Goal: Task Accomplishment & Management: Manage account settings

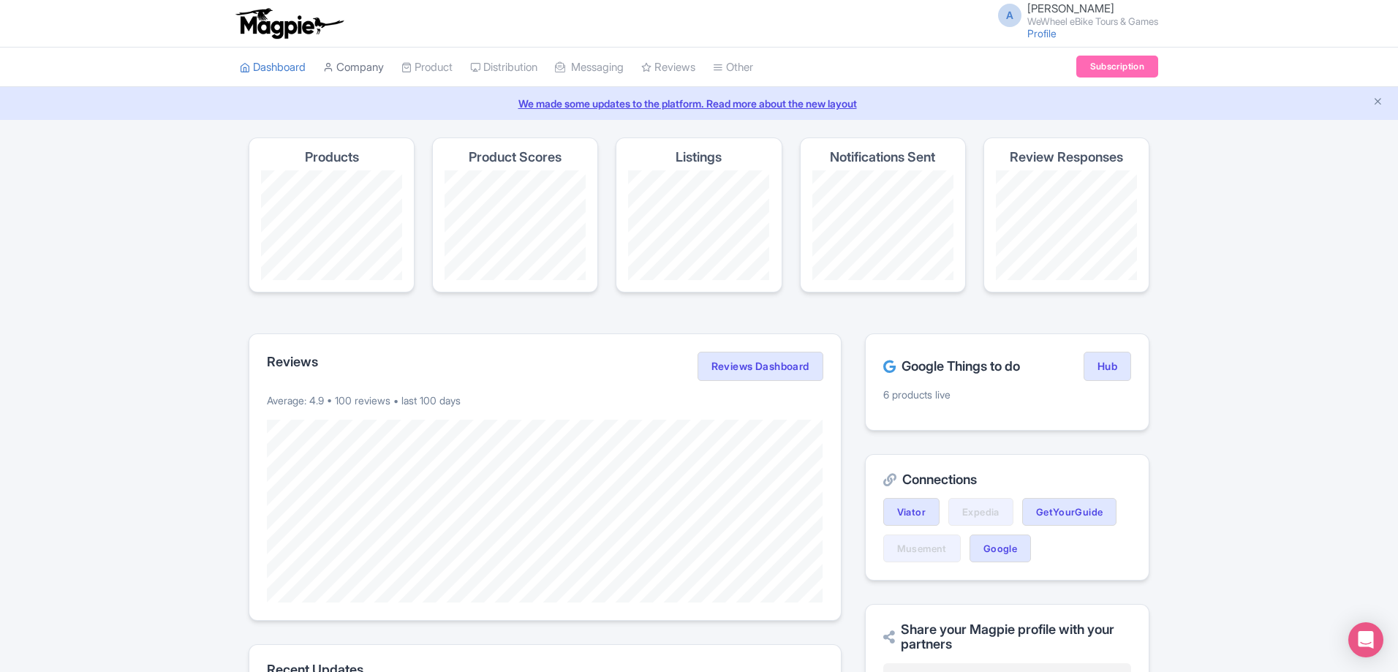
click at [333, 64] on icon at bounding box center [328, 67] width 10 height 10
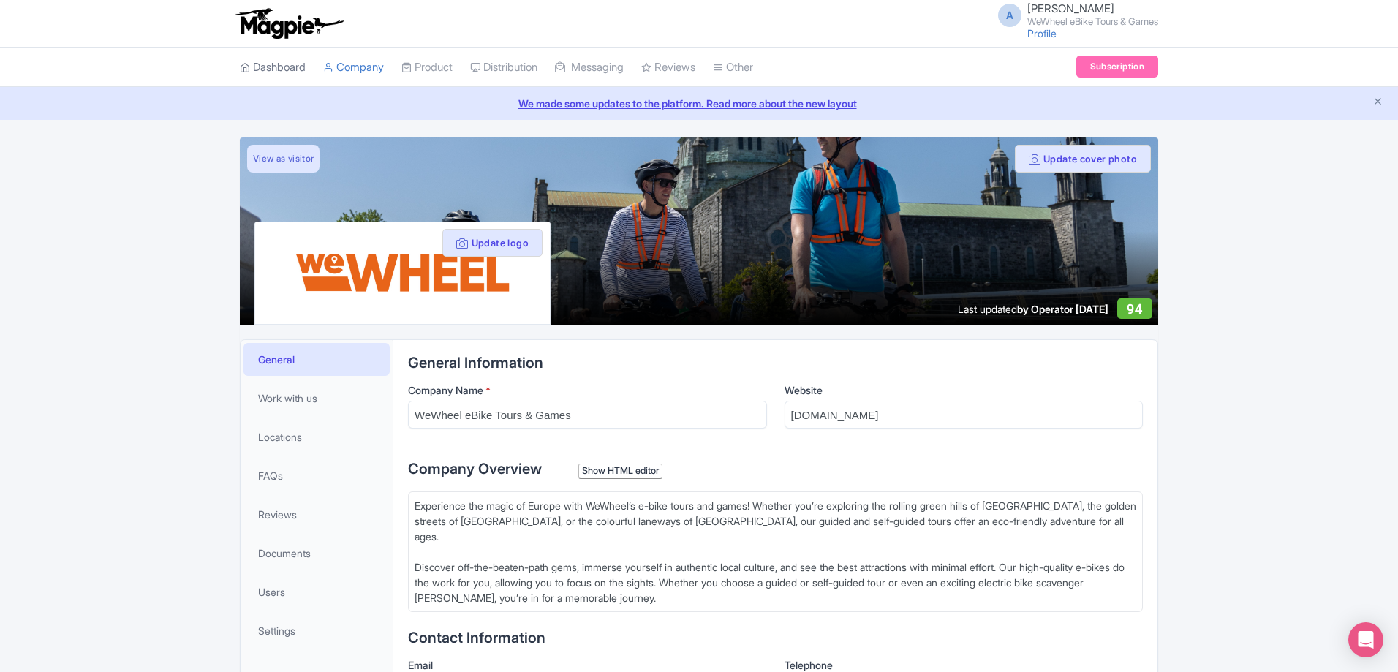
click at [283, 69] on link "Dashboard" at bounding box center [273, 68] width 66 height 40
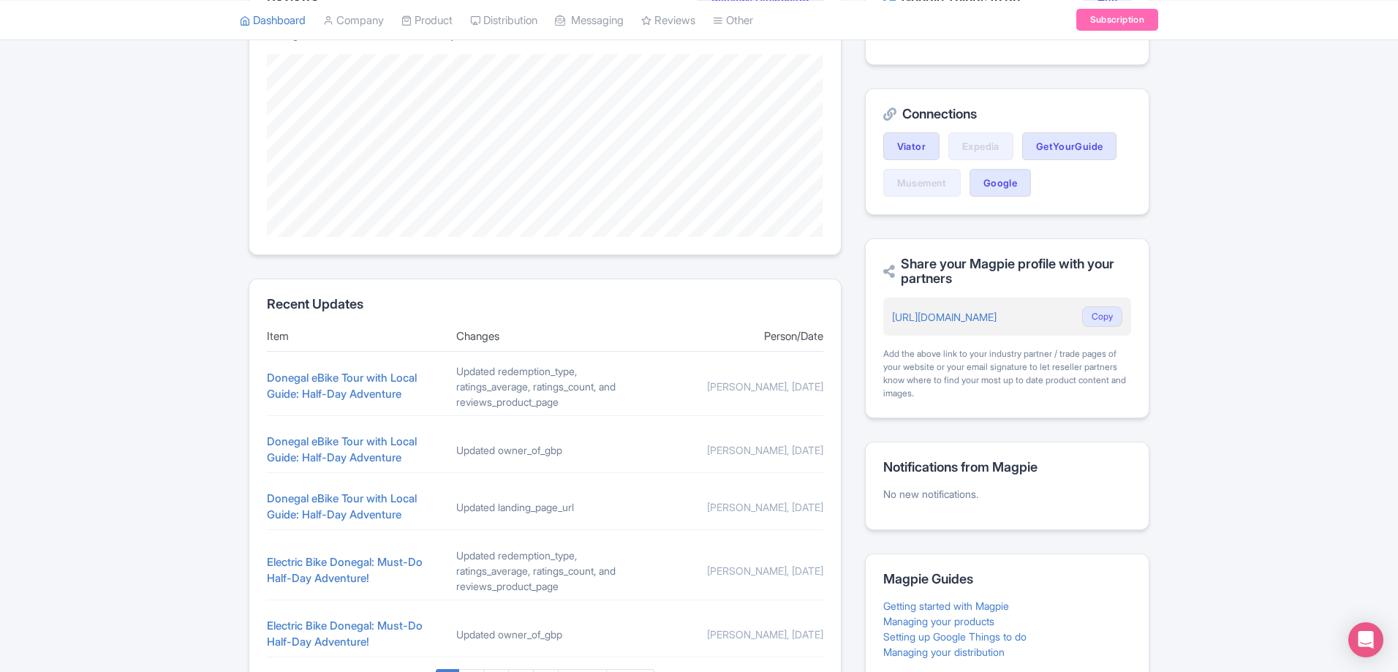
scroll to position [482, 0]
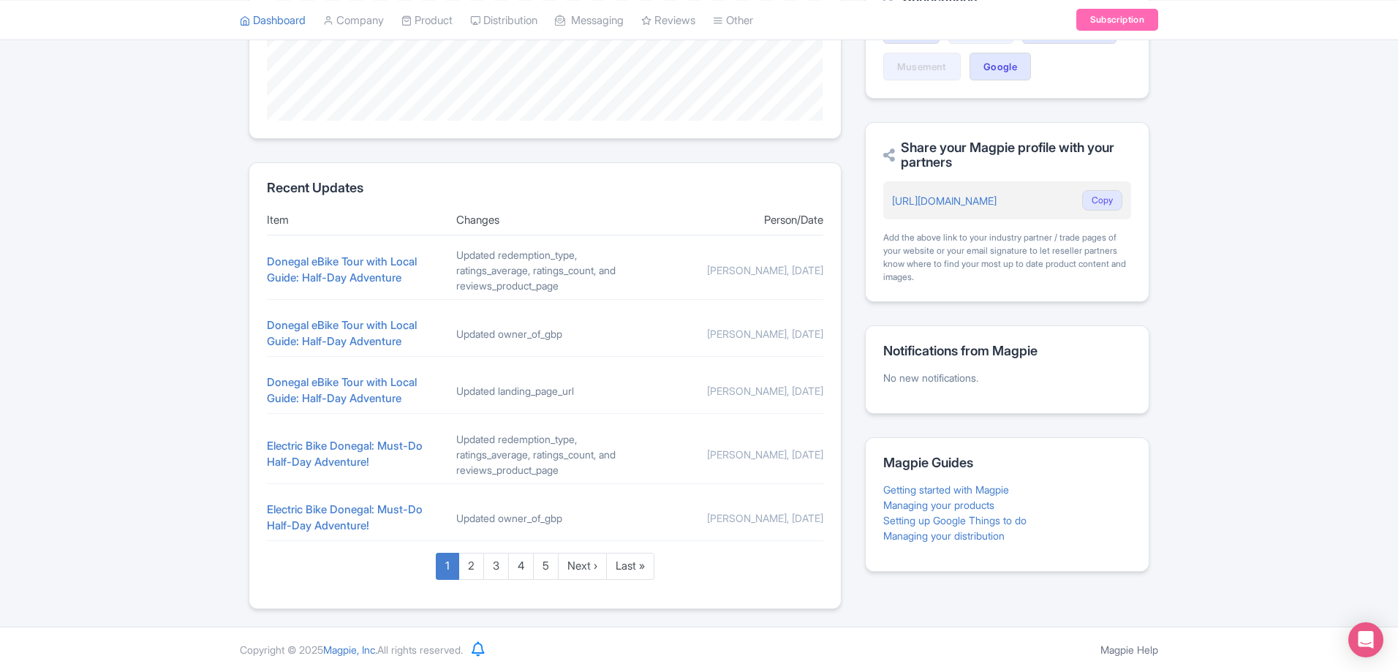
drag, startPoint x: 452, startPoint y: 253, endPoint x: 572, endPoint y: 294, distance: 127.4
click at [573, 292] on div "Donegal eBike Tour with Local Guide: Half-Day Adventure Updated redemption_type…" at bounding box center [545, 270] width 556 height 58
click at [578, 344] on div "Donegal eBike Tour with Local Guide: Half-Day Adventure Updated owner_of_gbp [P…" at bounding box center [545, 333] width 556 height 45
click at [567, 405] on div "Donegal eBike Tour with Local Guide: Half-Day Adventure Updated landing_page_ur…" at bounding box center [545, 390] width 556 height 45
click at [597, 567] on link "Next ›" at bounding box center [582, 566] width 49 height 27
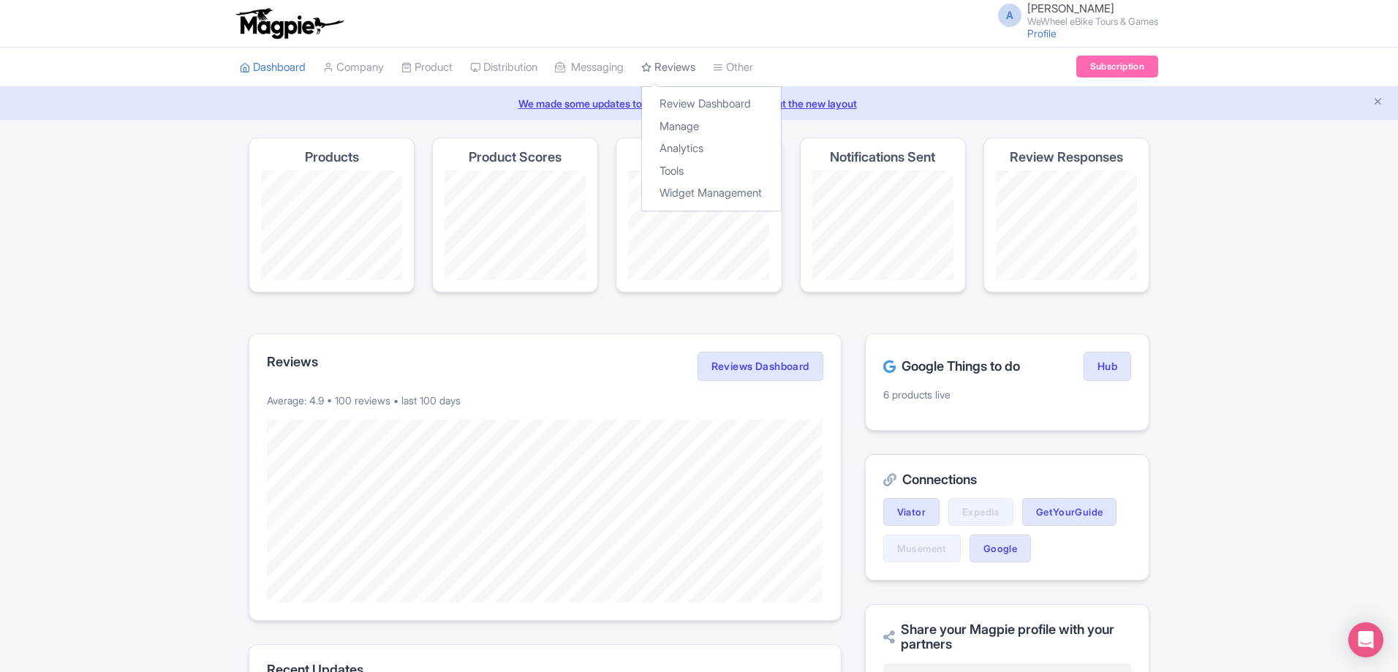
click at [689, 68] on link "Reviews" at bounding box center [668, 68] width 54 height 40
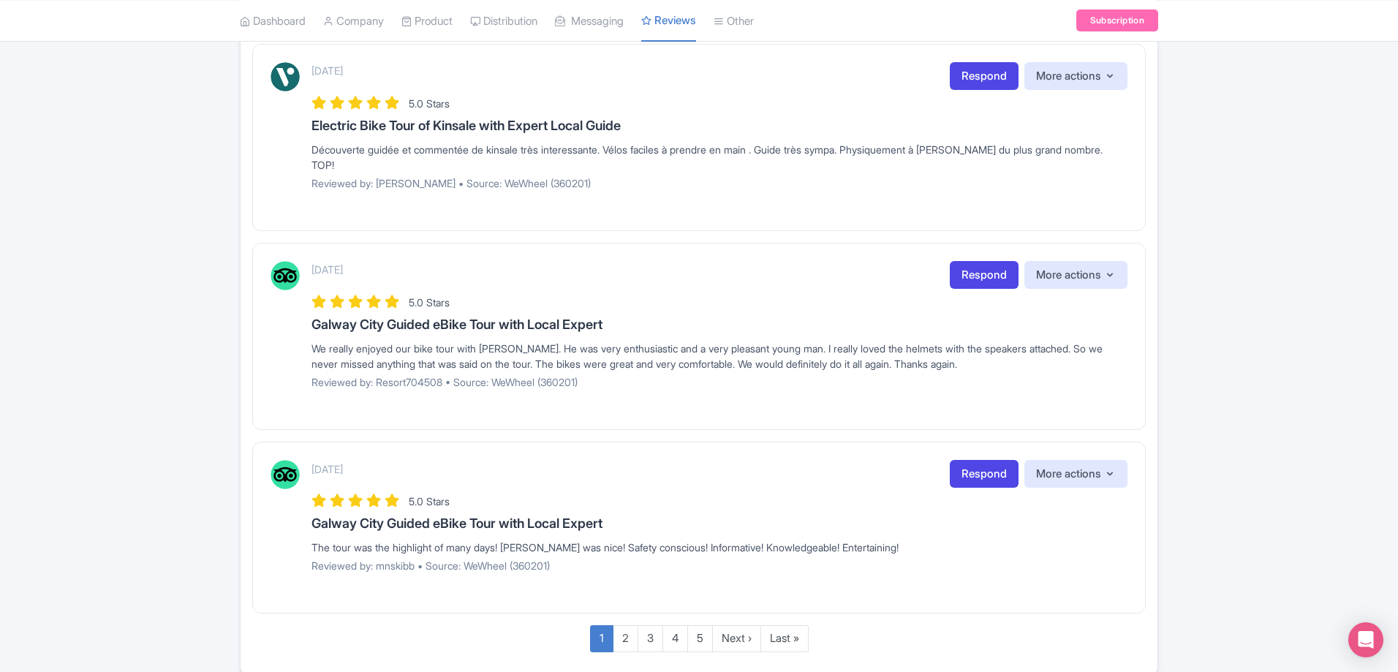
scroll to position [1749, 0]
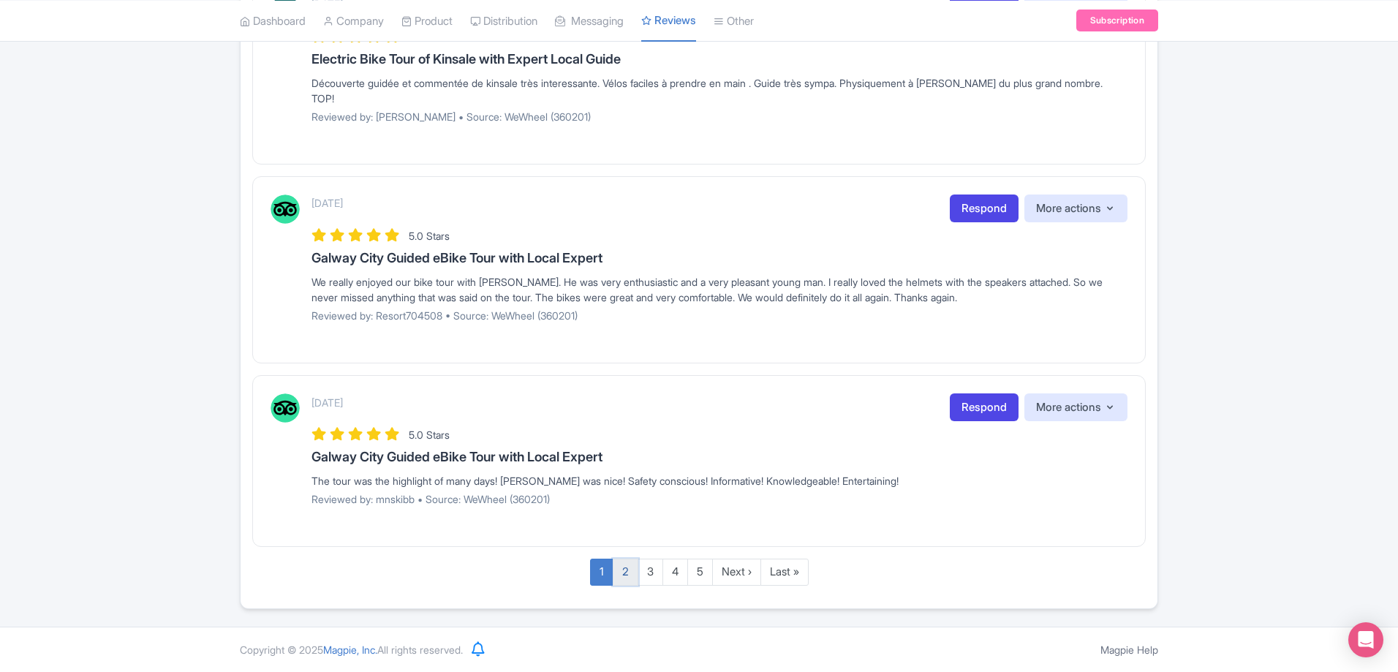
click at [628, 568] on link "2" at bounding box center [626, 571] width 26 height 27
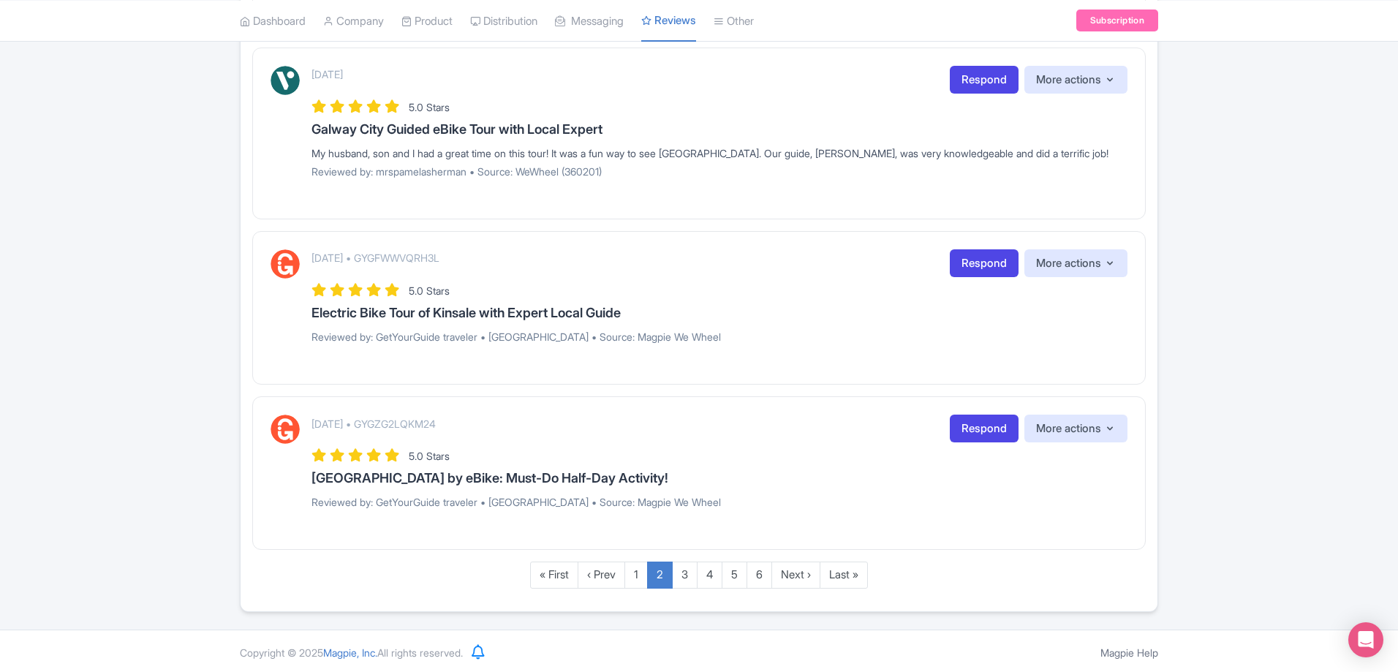
scroll to position [1697, 0]
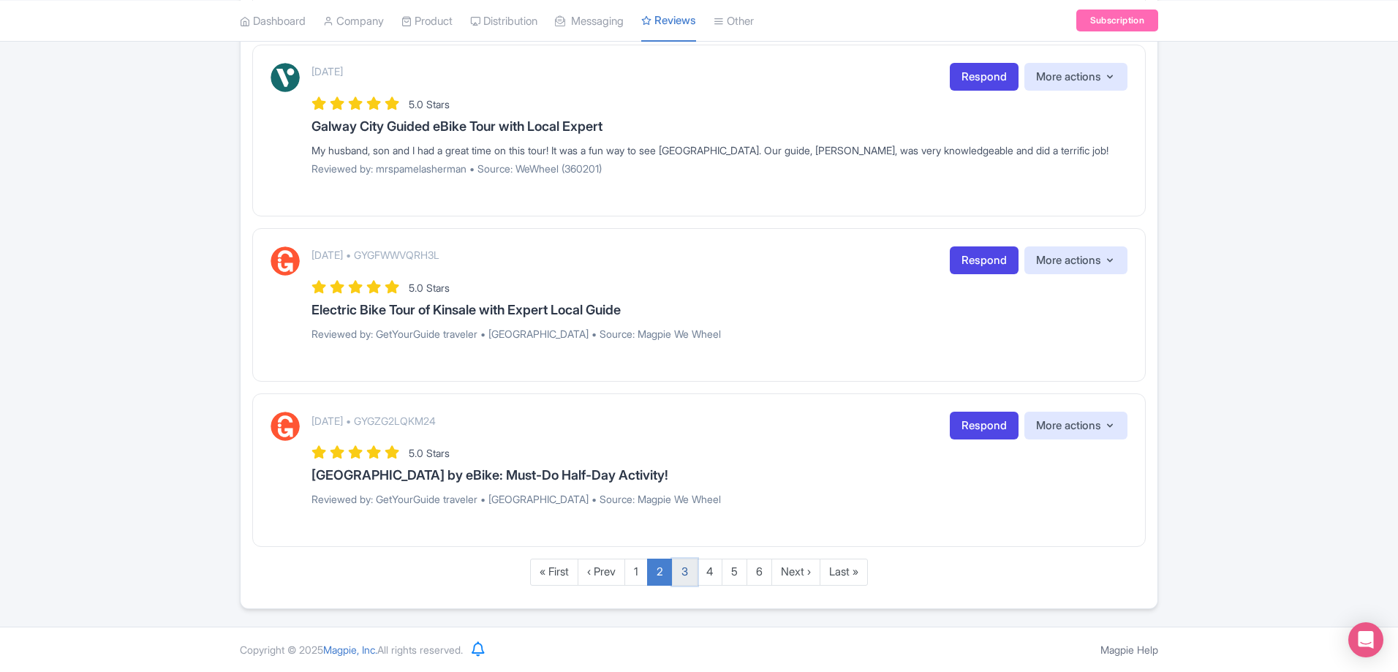
click at [676, 569] on link "3" at bounding box center [685, 571] width 26 height 27
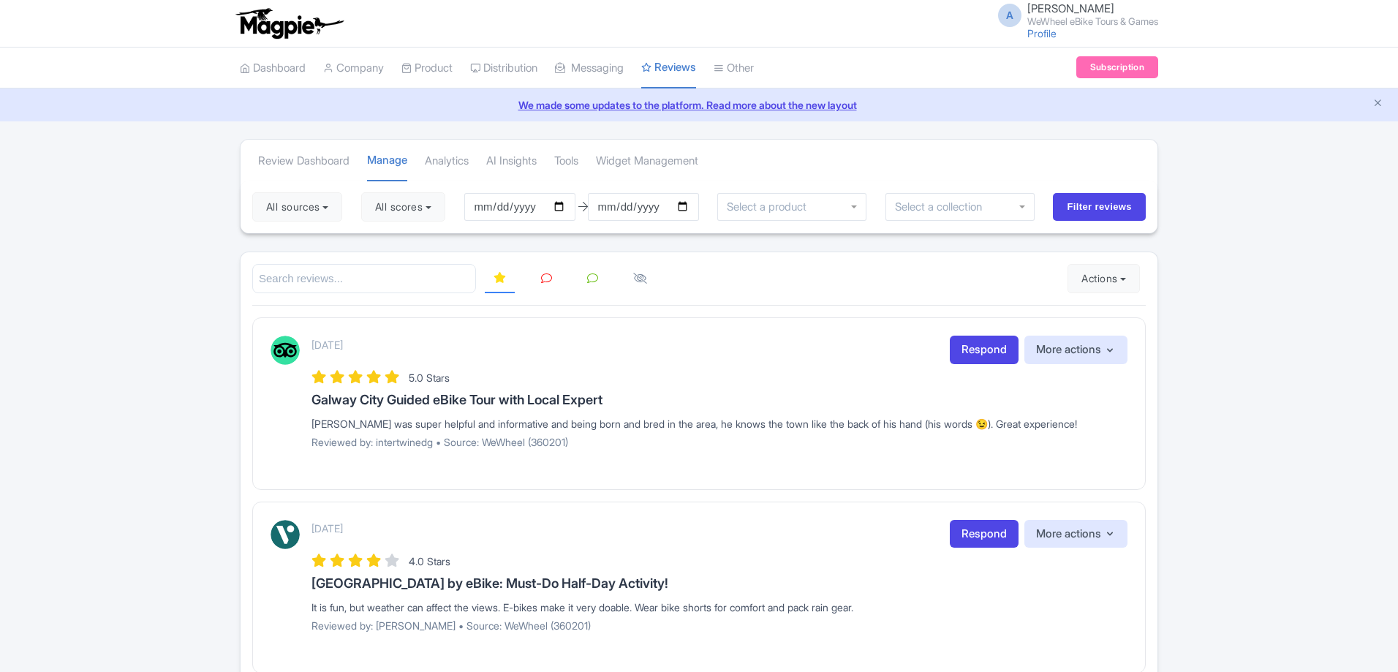
scroll to position [305, 0]
